Goal: Task Accomplishment & Management: Manage account settings

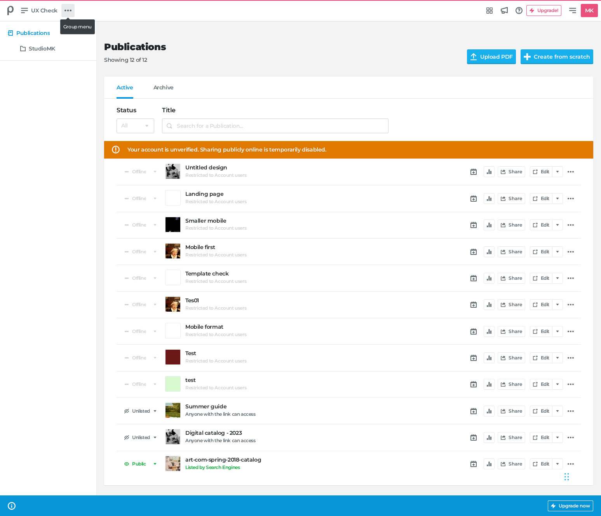
click at [65, 10] on icon at bounding box center [68, 10] width 7 height 7
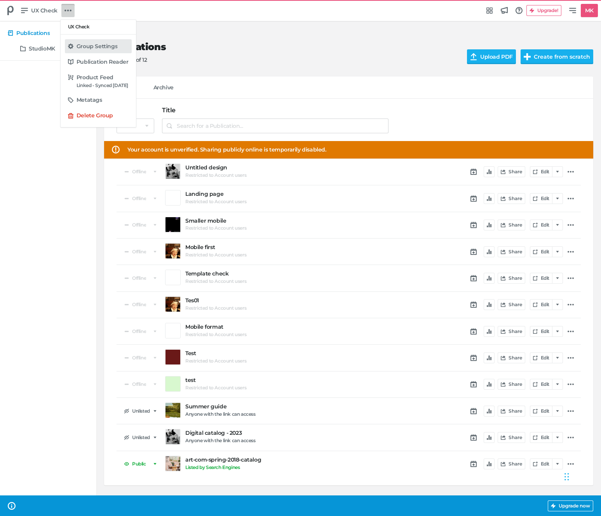
click at [91, 51] on link "Group Settings" at bounding box center [98, 46] width 67 height 14
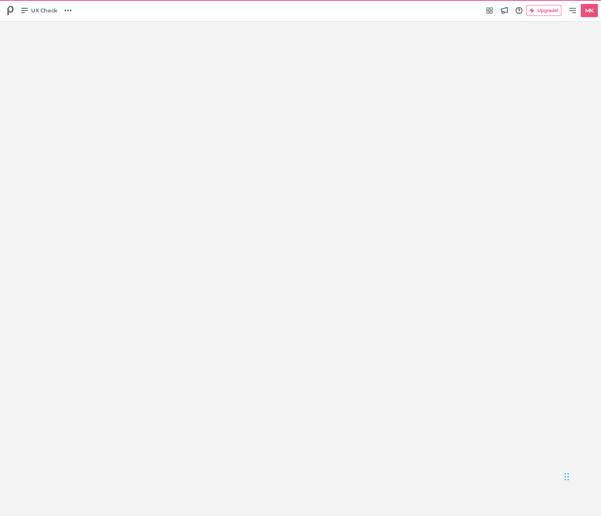
select select "Europe/[GEOGRAPHIC_DATA]"
select select "NL"
select select "hl"
select select "se"
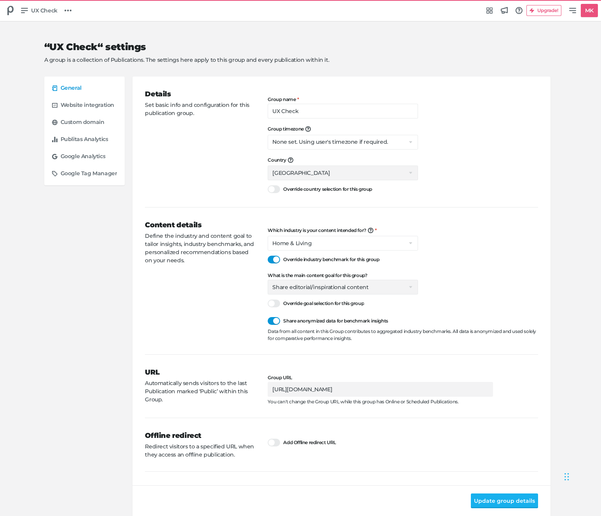
click at [215, 305] on div "Content details Define the industry and content goal to tailor insights, indust…" at bounding box center [206, 281] width 123 height 122
click at [274, 320] on div at bounding box center [274, 321] width 12 height 8
click at [268, 317] on input "Share anonymized data for benchmark insights" at bounding box center [268, 317] width 0 height 0
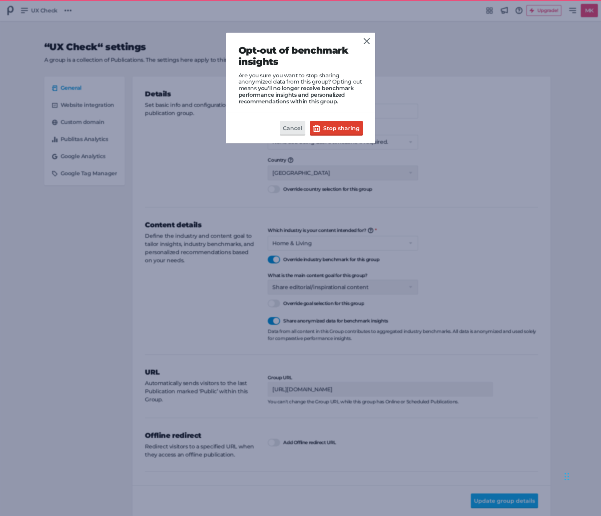
click at [260, 79] on span "Are you sure you want to stop sharing anonymized data from this group? Opting o…" at bounding box center [301, 82] width 124 height 20
click at [318, 80] on span "Are you sure you want to stop sharing anonymized data from this group? Opting o…" at bounding box center [301, 82] width 124 height 20
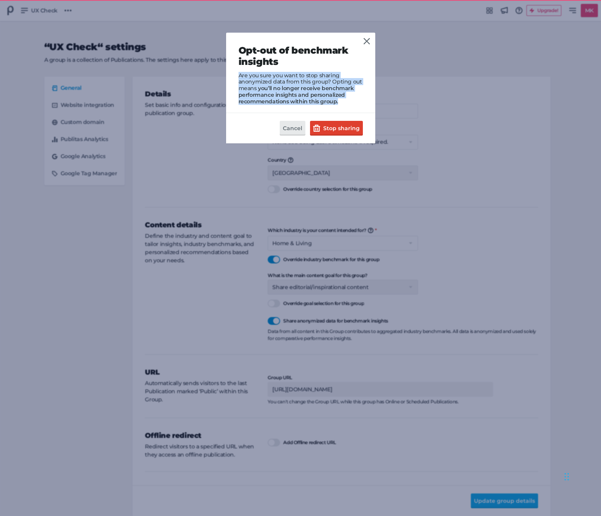
click at [318, 80] on span "Are you sure you want to stop sharing anonymized data from this group? Opting o…" at bounding box center [301, 82] width 124 height 20
click at [351, 131] on button "Stop sharing" at bounding box center [336, 128] width 53 height 15
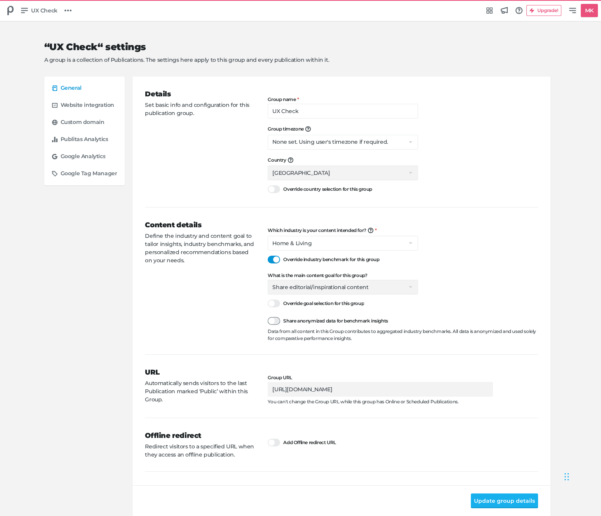
click at [275, 323] on div at bounding box center [274, 321] width 12 height 8
click at [268, 317] on input "Share anonymized data for benchmark insights" at bounding box center [268, 317] width 0 height 0
click at [295, 313] on div "Which industry is your content intended for? We're building content benchmarks …" at bounding box center [403, 285] width 271 height 114
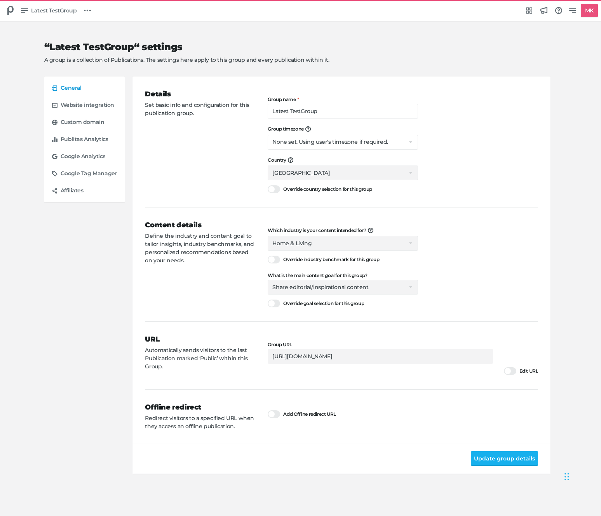
select select "Europe/[GEOGRAPHIC_DATA]"
select select "NL"
select select "hl"
select select "se"
